Goal: Task Accomplishment & Management: Use online tool/utility

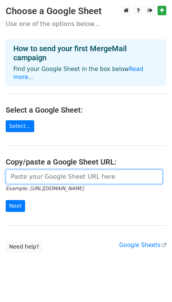
click at [30, 169] on input "url" at bounding box center [84, 176] width 157 height 14
paste input "https://docs.google.com/spreadsheets/d/15UjYSLsVM5y8VArpjaMm9vk6h5v6TJYS7EuiuYo…"
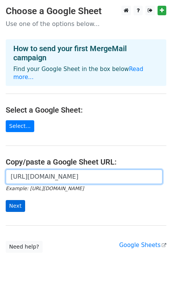
type input "https://docs.google.com/spreadsheets/d/15UjYSLsVM5y8VArpjaMm9vk6h5v6TJYS7EuiuYo…"
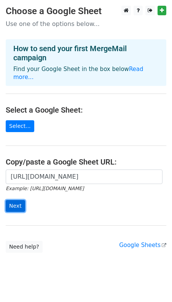
click at [14, 201] on input "Next" at bounding box center [15, 206] width 19 height 12
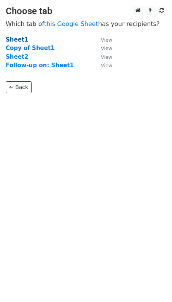
click at [16, 39] on strong "Sheet1" at bounding box center [17, 39] width 22 height 7
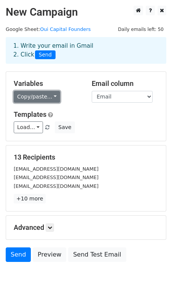
click at [52, 97] on link "Copy/paste..." at bounding box center [37, 97] width 47 height 12
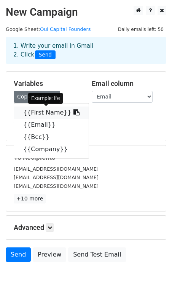
click at [49, 110] on link "{{First Name}}" at bounding box center [51, 112] width 75 height 12
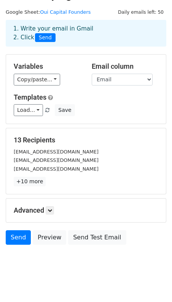
scroll to position [23, 0]
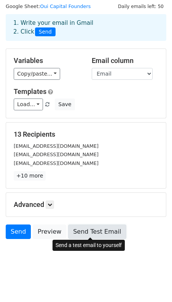
click at [80, 228] on link "Send Test Email" at bounding box center [97, 231] width 58 height 14
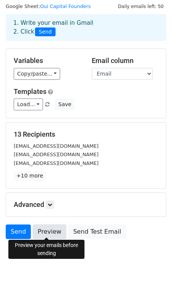
click at [53, 234] on link "Preview" at bounding box center [50, 231] width 34 height 14
click at [91, 254] on body "New Campaign Daily emails left: 50 Google Sheet: Oui Capital Founders 1. Write …" at bounding box center [86, 128] width 172 height 290
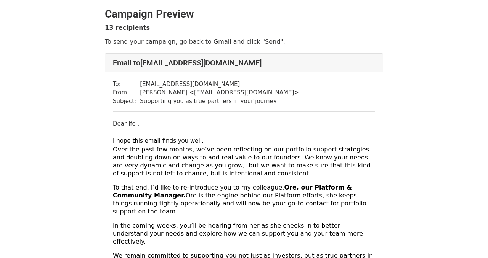
scroll to position [19, 0]
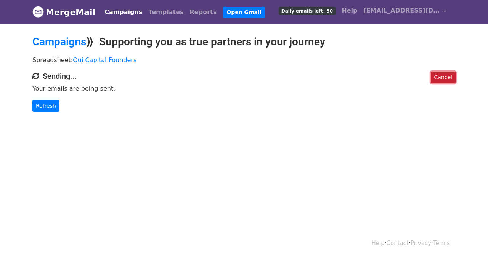
click at [437, 78] on link "Cancel" at bounding box center [443, 78] width 25 height 12
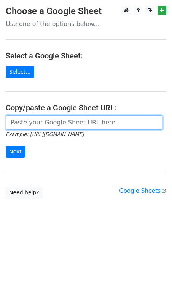
click at [39, 126] on input "url" at bounding box center [84, 122] width 157 height 14
type input "v"
paste input "https://docs.google.com/spreadsheets/d/15UjYSLsVM5y8VArpjaMm9vk6h5v6TJYS7EuiuYo…"
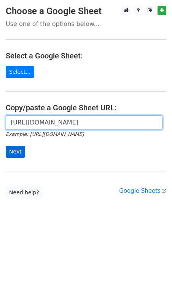
type input "https://docs.google.com/spreadsheets/d/15UjYSLsVM5y8VArpjaMm9vk6h5v6TJYS7EuiuYo…"
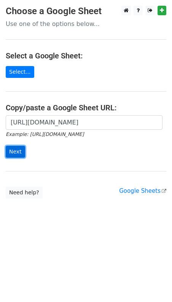
click at [17, 151] on input "Next" at bounding box center [15, 152] width 19 height 12
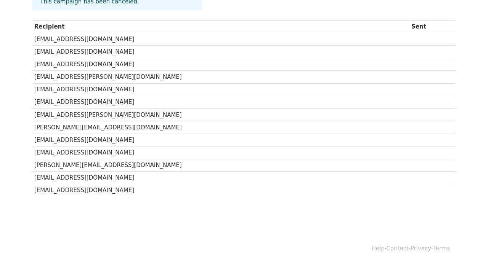
scroll to position [85, 0]
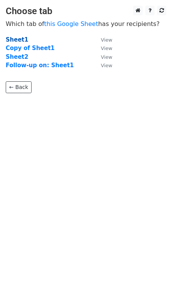
click at [18, 37] on strong "Sheet1" at bounding box center [17, 39] width 22 height 7
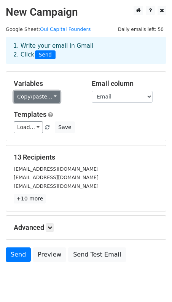
click at [38, 98] on link "Copy/paste..." at bounding box center [37, 97] width 47 height 12
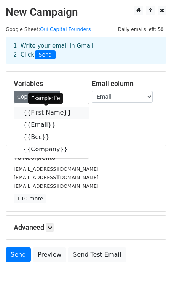
click at [34, 114] on link "{{First Name}}" at bounding box center [51, 112] width 75 height 12
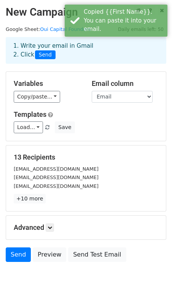
scroll to position [23, 0]
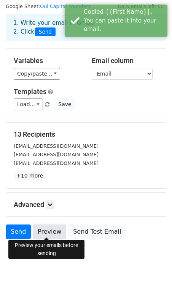
click at [53, 229] on link "Preview" at bounding box center [50, 231] width 34 height 14
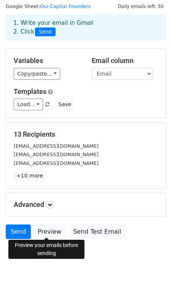
click at [93, 241] on body "New Campaign Daily emails left: 50 Google Sheet: Oui Capital Founders 1. Write …" at bounding box center [86, 128] width 172 height 290
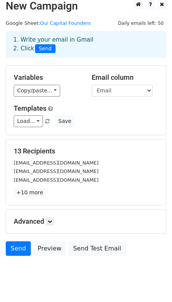
scroll to position [0, 0]
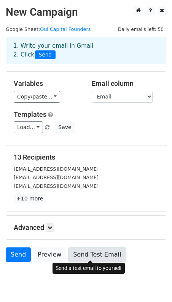
click at [79, 247] on link "Send Test Email" at bounding box center [97, 254] width 58 height 14
click at [96, 254] on link "Send Test Email" at bounding box center [97, 254] width 58 height 14
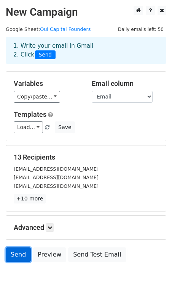
click at [18, 253] on link "Send" at bounding box center [18, 254] width 25 height 14
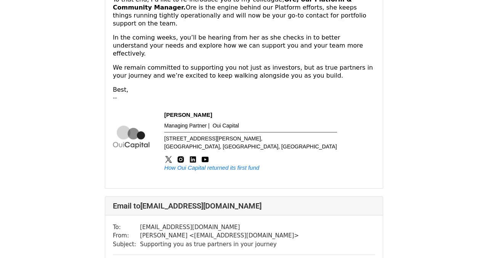
scroll to position [3957, 0]
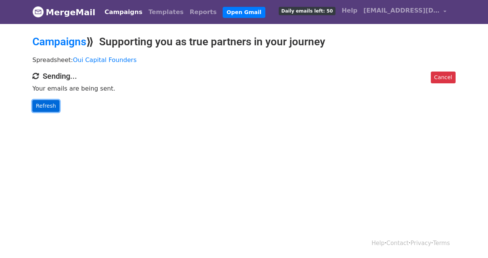
click at [51, 104] on link "Refresh" at bounding box center [45, 106] width 27 height 12
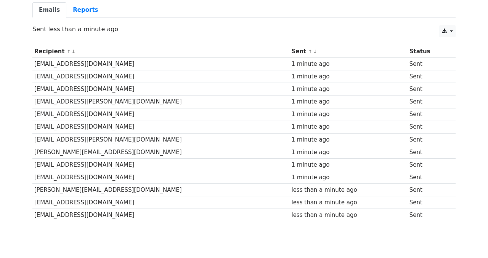
scroll to position [68, 0]
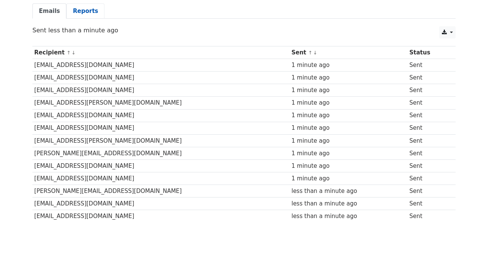
click at [86, 11] on link "Reports" at bounding box center [85, 11] width 38 height 16
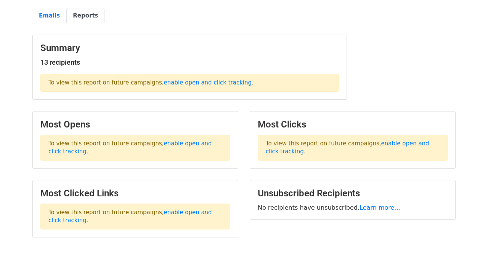
scroll to position [70, 0]
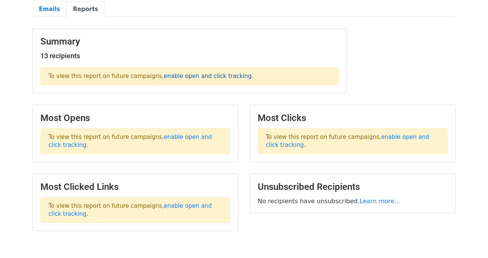
click at [172, 74] on link "enable open and click tracking" at bounding box center [208, 76] width 88 height 7
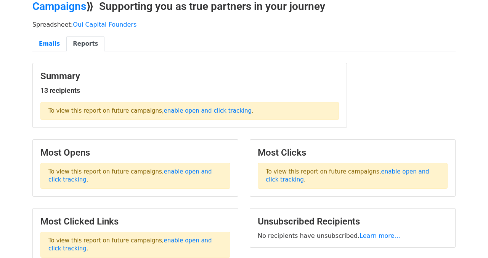
scroll to position [35, 0]
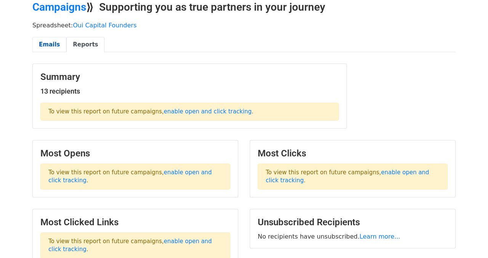
click at [57, 42] on link "Emails" at bounding box center [49, 45] width 34 height 16
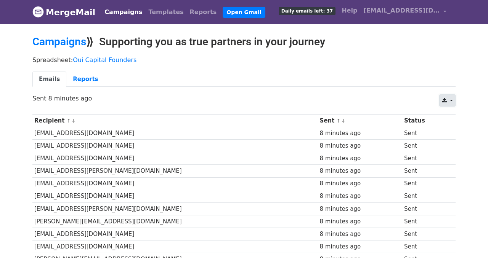
click at [454, 98] on link at bounding box center [447, 101] width 16 height 12
